Goal: Task Accomplishment & Management: Complete application form

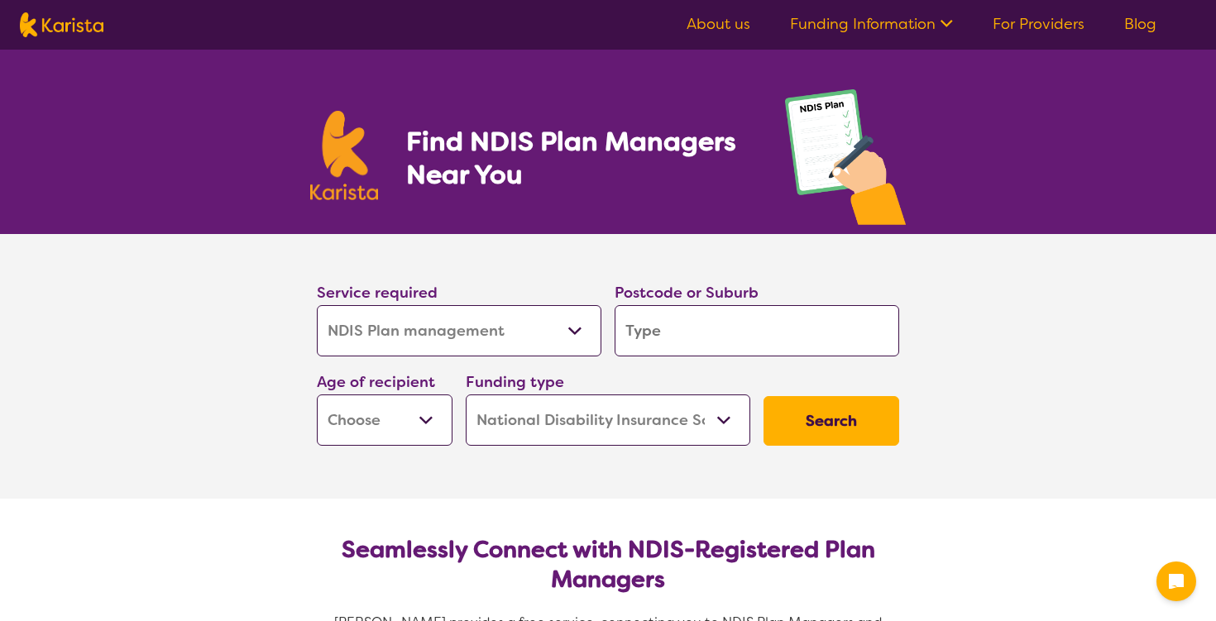
select select "NDIS Plan management"
select select "NDIS"
select select "NDIS Plan management"
select select "NDIS"
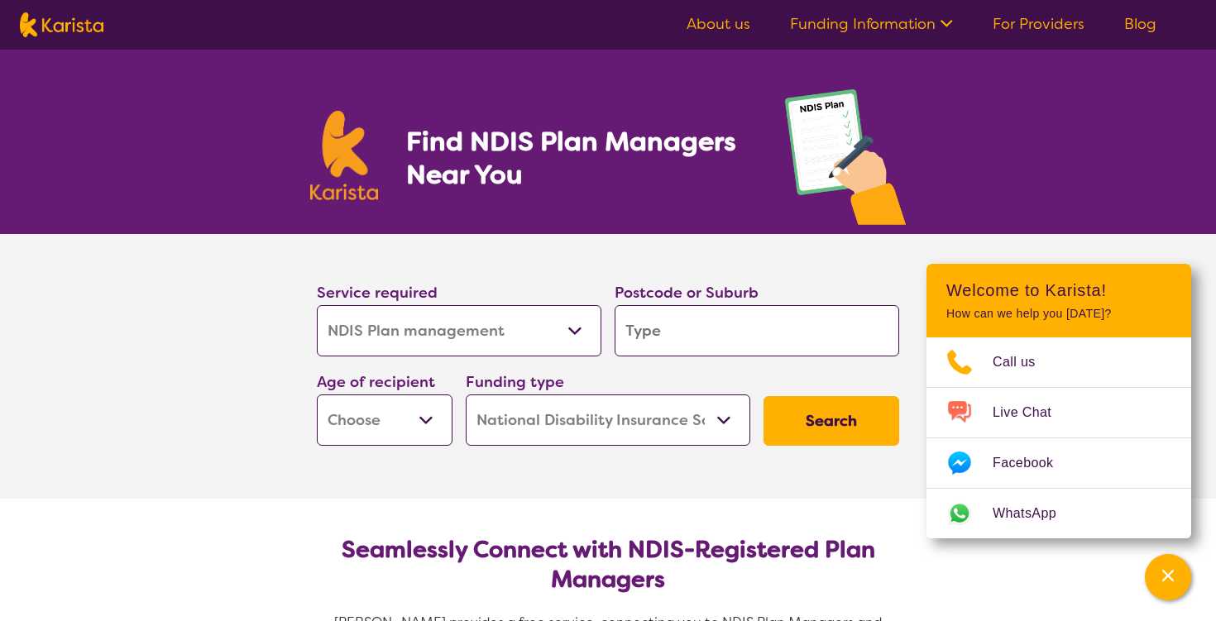
click at [423, 328] on select "Allied Health Assistant Assessment ([MEDICAL_DATA] or [MEDICAL_DATA]) Behaviour…" at bounding box center [459, 330] width 285 height 51
click at [317, 305] on select "Allied Health Assistant Assessment ([MEDICAL_DATA] or [MEDICAL_DATA]) Behaviour…" at bounding box center [459, 330] width 285 height 51
click at [666, 338] on input "search" at bounding box center [757, 330] width 285 height 51
type input "4179"
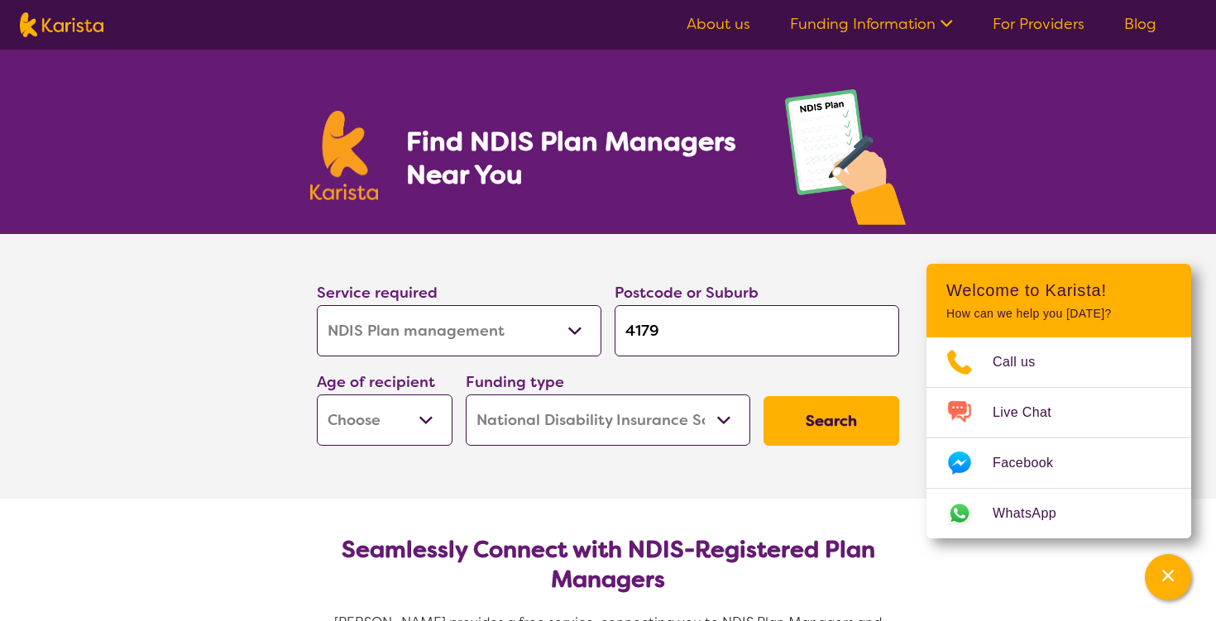
type input "4179"
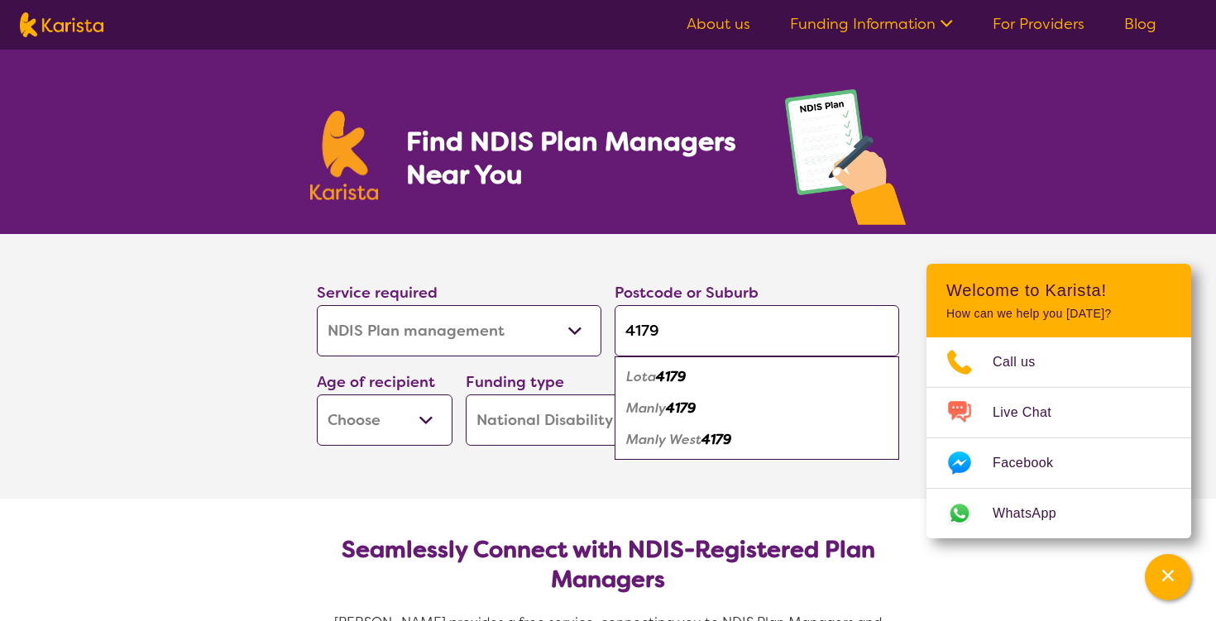
click at [688, 449] on div "Manly West 4179" at bounding box center [757, 439] width 268 height 31
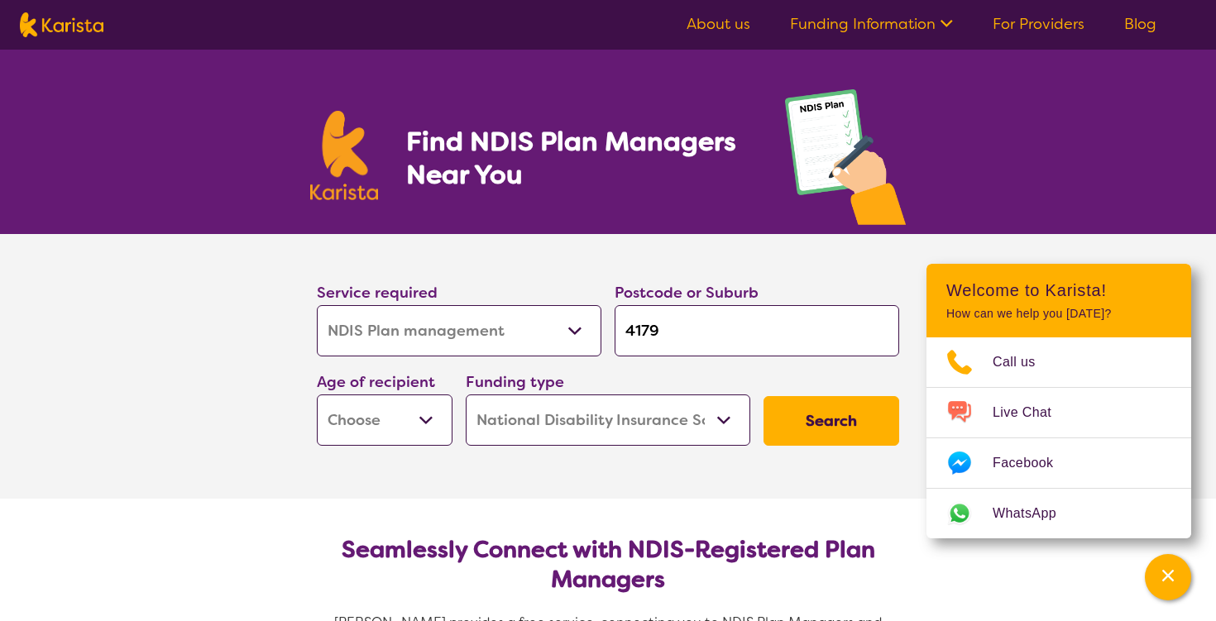
click at [413, 419] on select "Early Childhood - 0 to 9 Child - 10 to 11 Adolescent - 12 to 17 Adult - 18 to 6…" at bounding box center [385, 420] width 136 height 51
select select "EC"
click at [317, 395] on select "Early Childhood - 0 to 9 Child - 10 to 11 Adolescent - 12 to 17 Adult - 18 to 6…" at bounding box center [385, 420] width 136 height 51
select select "EC"
click at [716, 430] on select "Home Care Package (HCP) National Disability Insurance Scheme (NDIS) I don't know" at bounding box center [608, 420] width 285 height 51
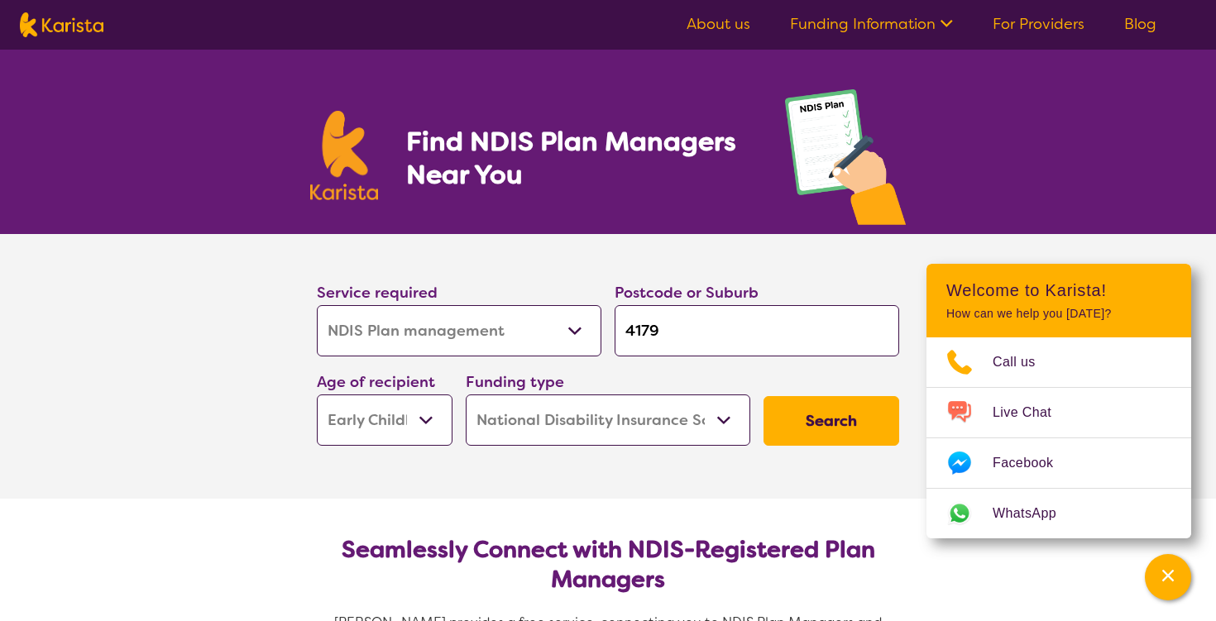
click at [466, 395] on select "Home Care Package (HCP) National Disability Insurance Scheme (NDIS) I don't know" at bounding box center [608, 420] width 285 height 51
click at [814, 429] on button "Search" at bounding box center [832, 421] width 136 height 50
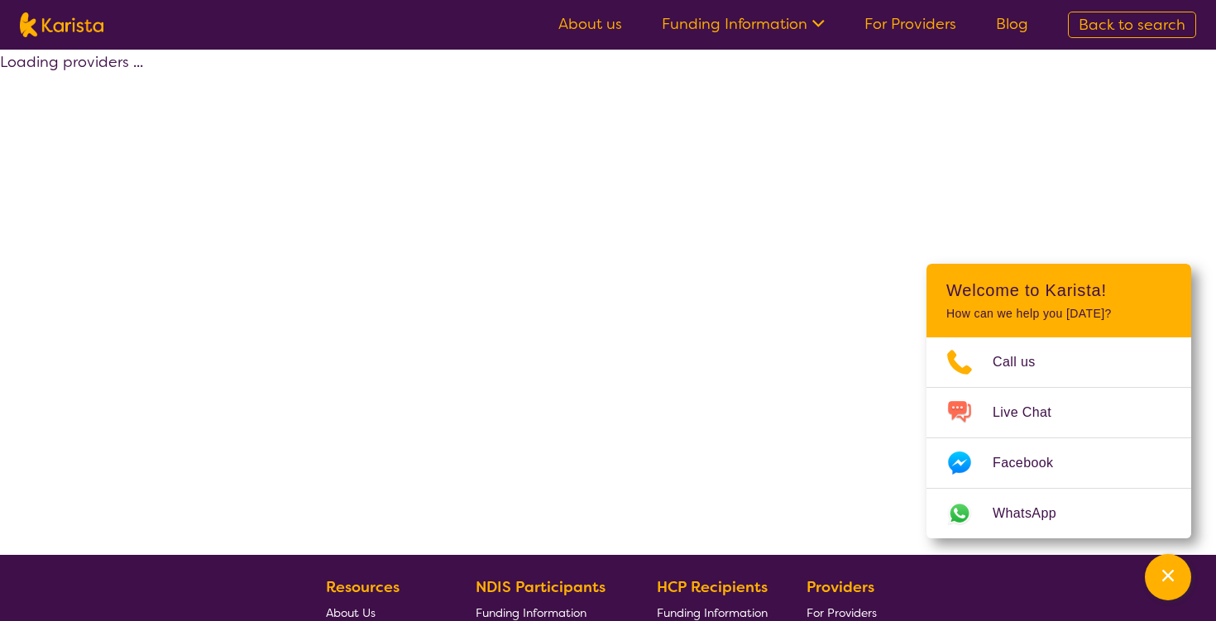
select select "by_score"
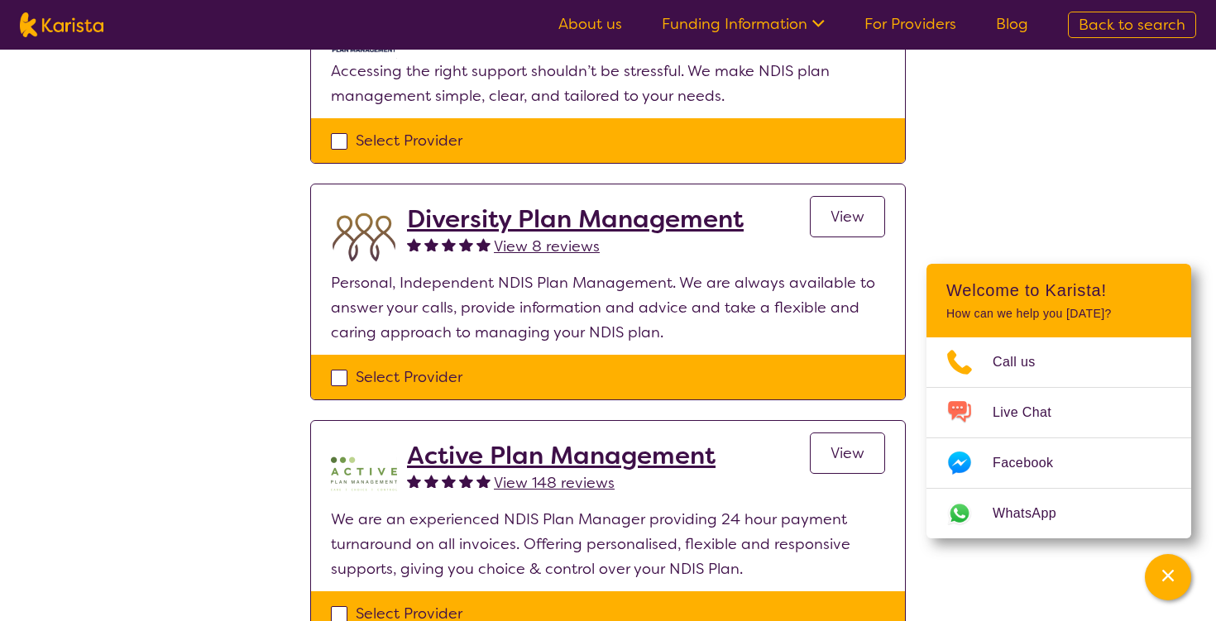
scroll to position [374, 0]
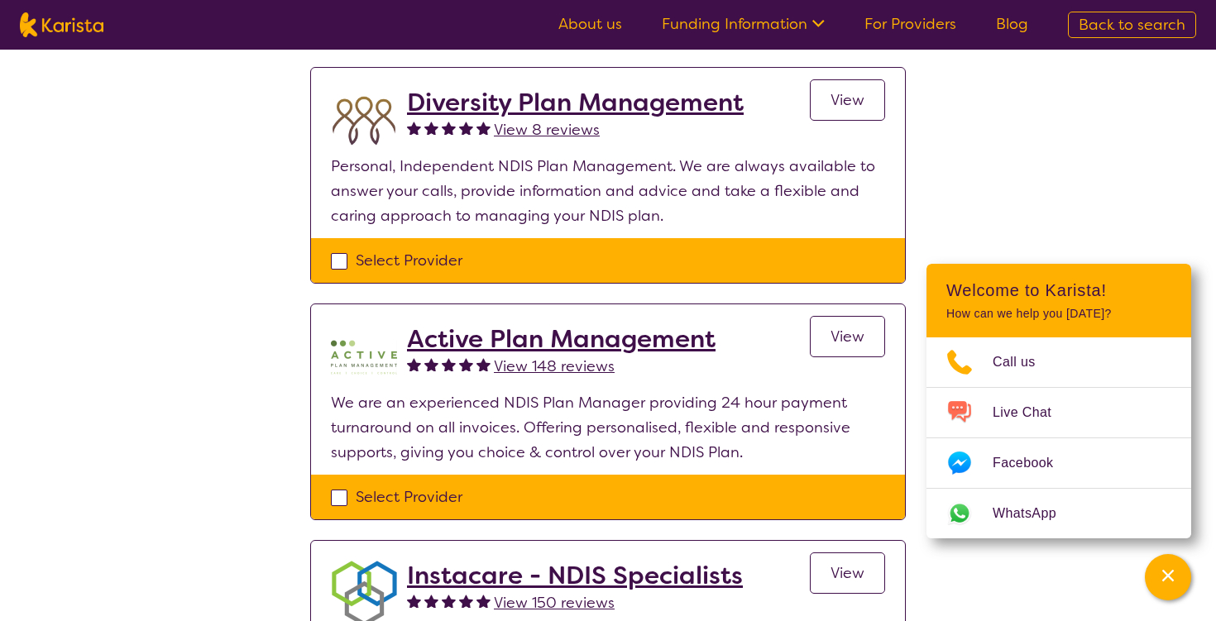
click at [851, 341] on span "View" at bounding box center [848, 337] width 34 height 20
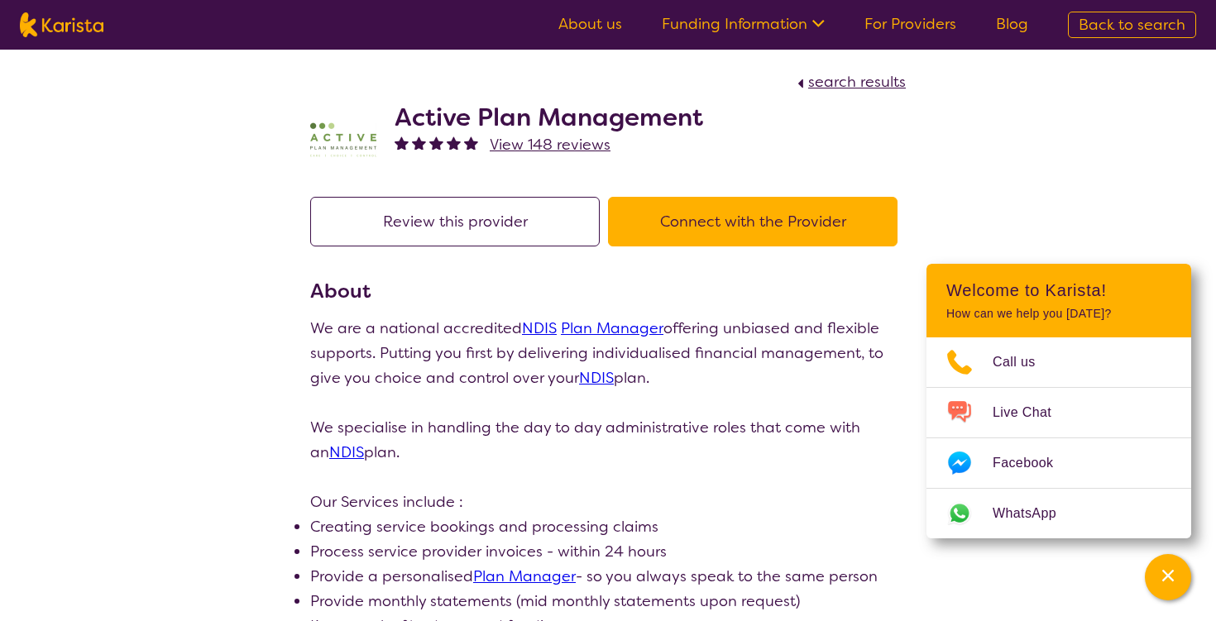
click at [746, 238] on button "Connect with the Provider" at bounding box center [753, 222] width 290 height 50
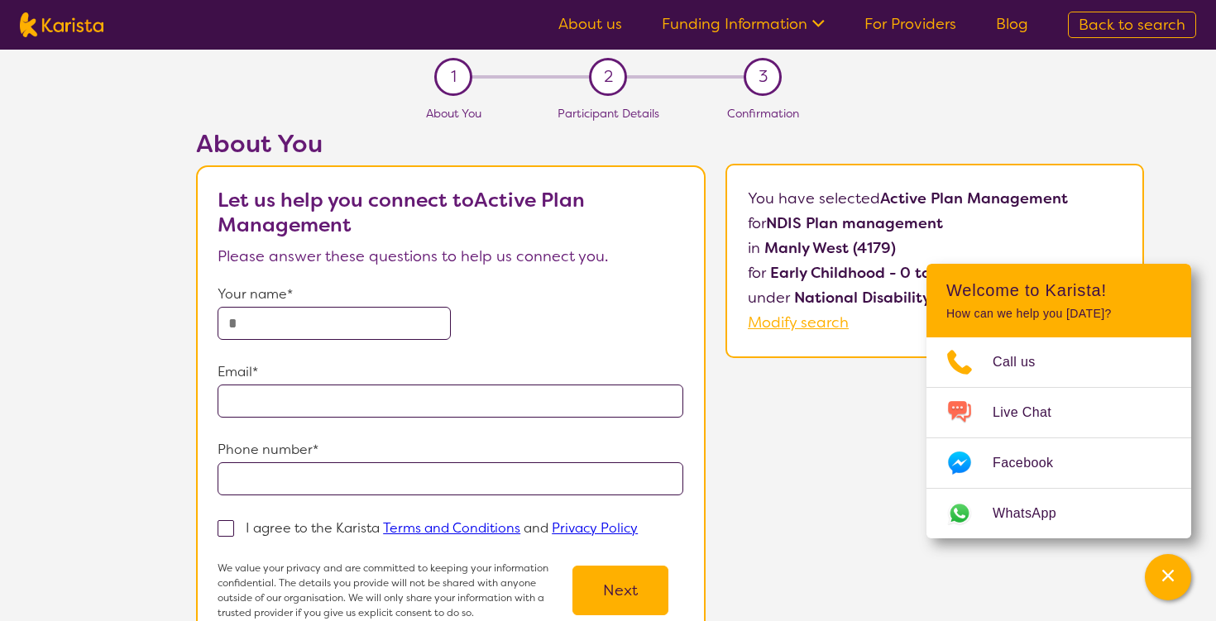
click at [317, 328] on input "text" at bounding box center [334, 323] width 232 height 33
